Goal: Information Seeking & Learning: Learn about a topic

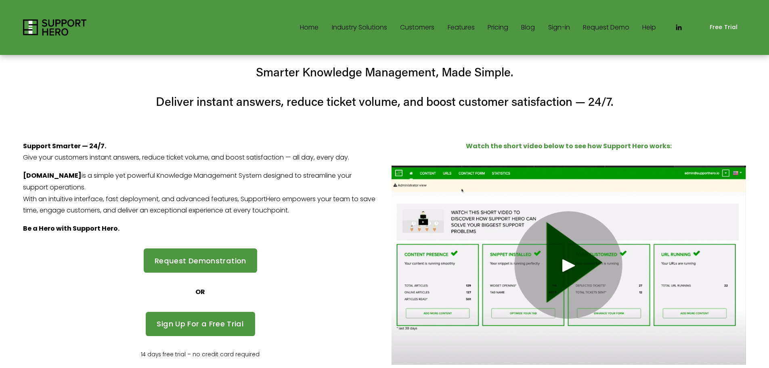
click at [490, 24] on link "Pricing" at bounding box center [498, 27] width 21 height 13
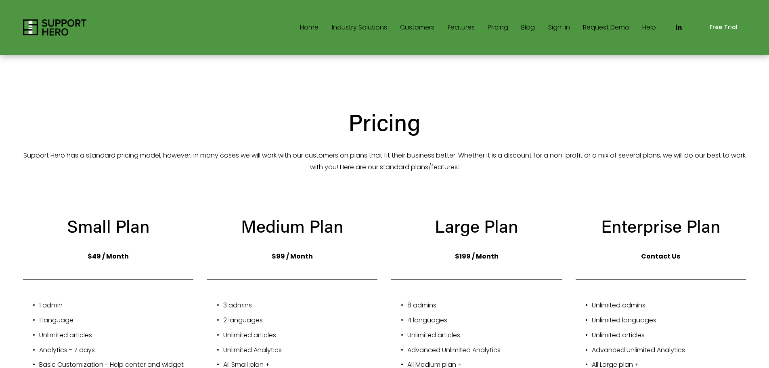
click at [488, 27] on link "Pricing" at bounding box center [498, 27] width 21 height 13
click at [559, 29] on link "Sign-in" at bounding box center [559, 27] width 22 height 13
